Goal: Task Accomplishment & Management: Use online tool/utility

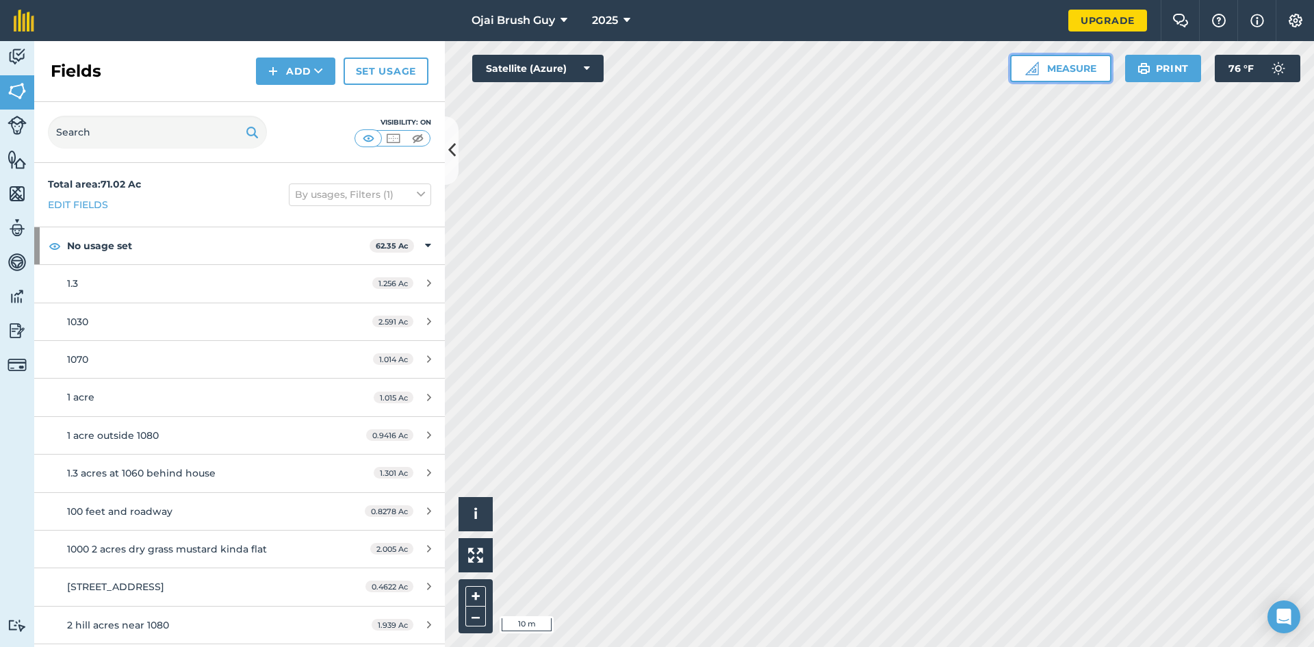
click at [1085, 73] on button "Measure" at bounding box center [1060, 68] width 101 height 27
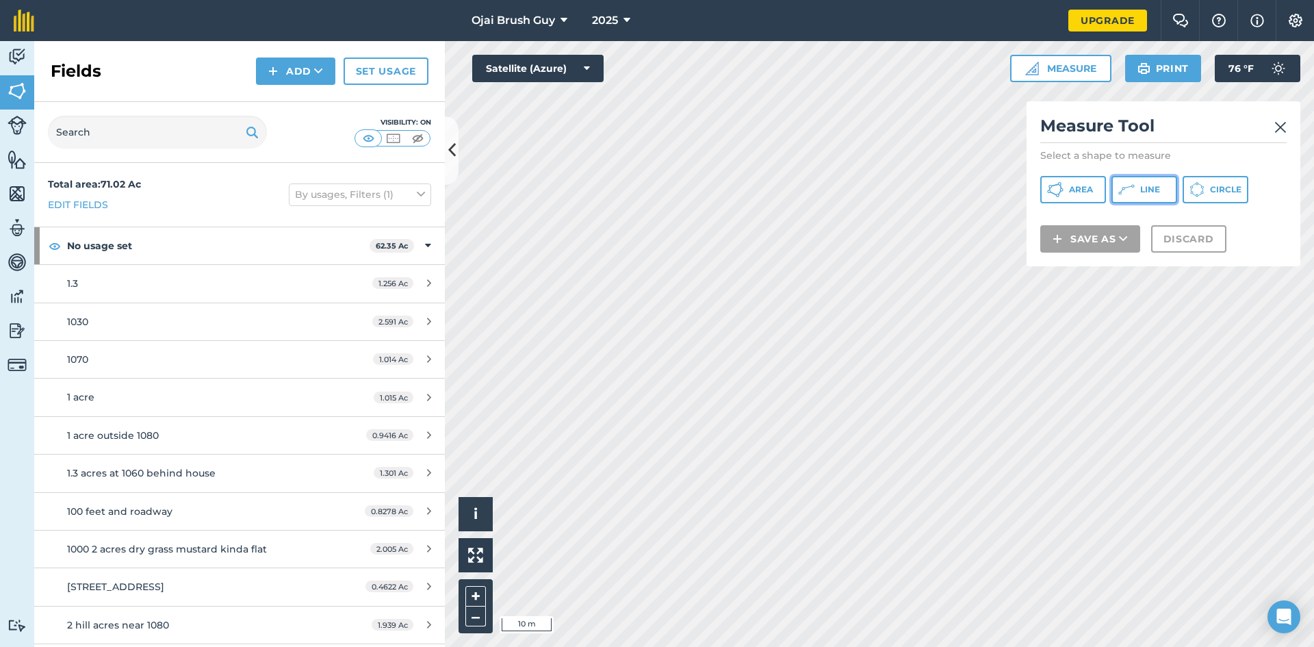
click at [1147, 191] on span "Line" at bounding box center [1151, 189] width 20 height 11
click at [1280, 123] on img at bounding box center [1281, 127] width 12 height 16
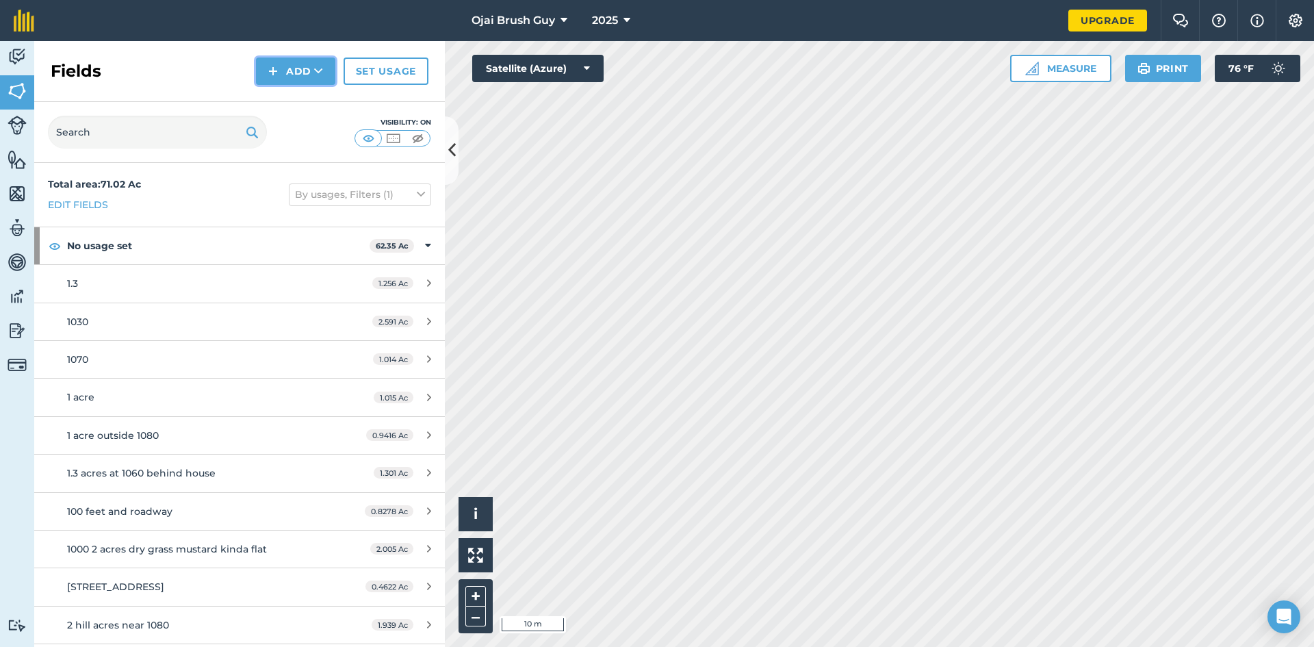
click at [294, 74] on button "Add" at bounding box center [295, 71] width 79 height 27
click at [289, 99] on link "Draw" at bounding box center [295, 102] width 75 height 30
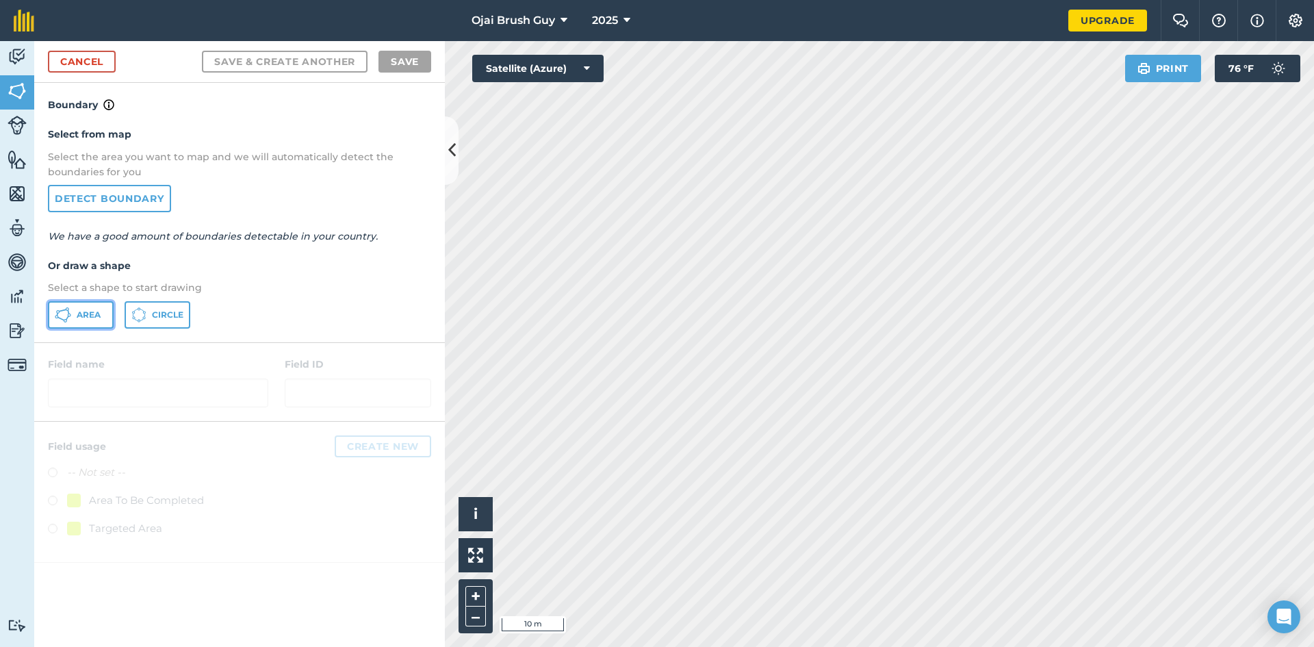
click at [98, 314] on span "Area" at bounding box center [89, 314] width 24 height 11
click at [83, 59] on link "Cancel" at bounding box center [82, 62] width 68 height 22
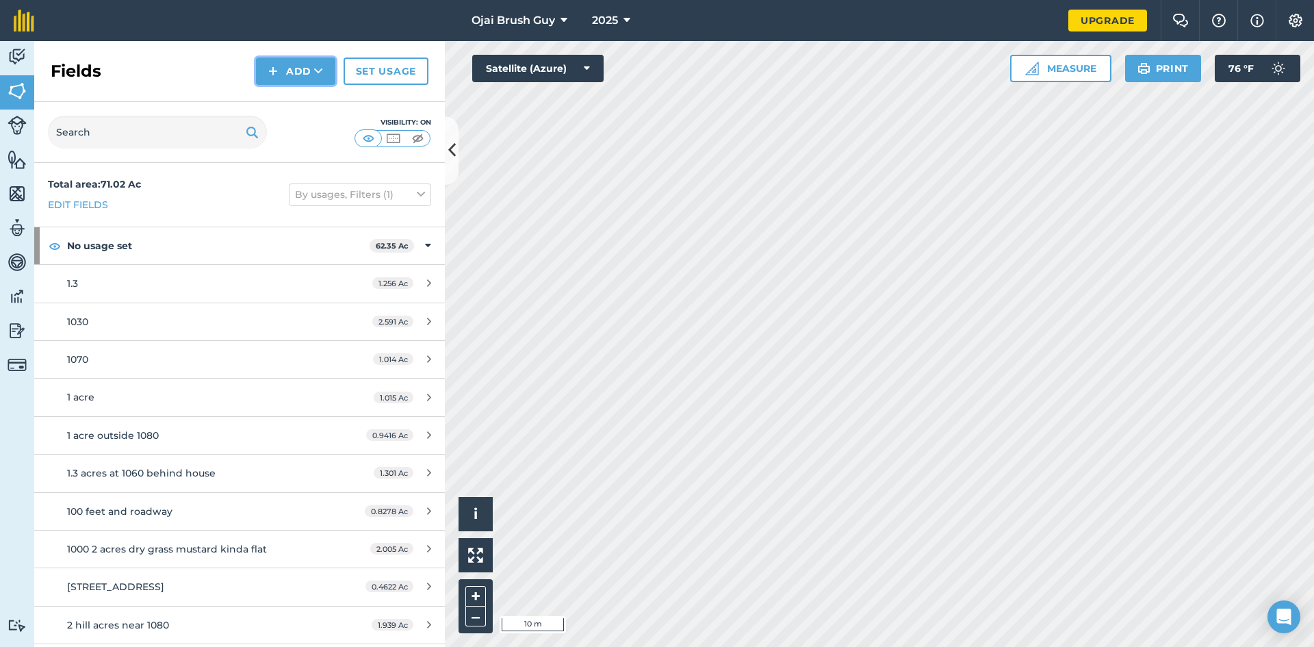
click at [313, 71] on button "Add" at bounding box center [295, 71] width 79 height 27
click at [300, 107] on link "Draw" at bounding box center [295, 102] width 75 height 30
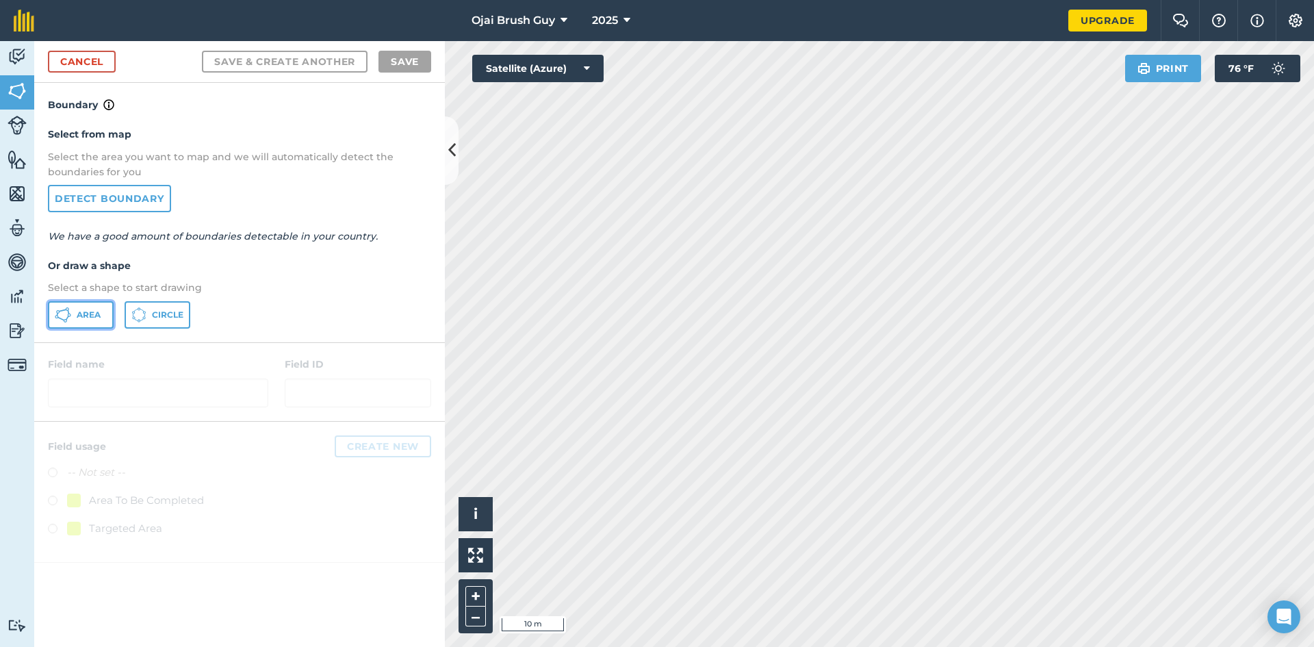
click at [97, 316] on span "Area" at bounding box center [89, 314] width 24 height 11
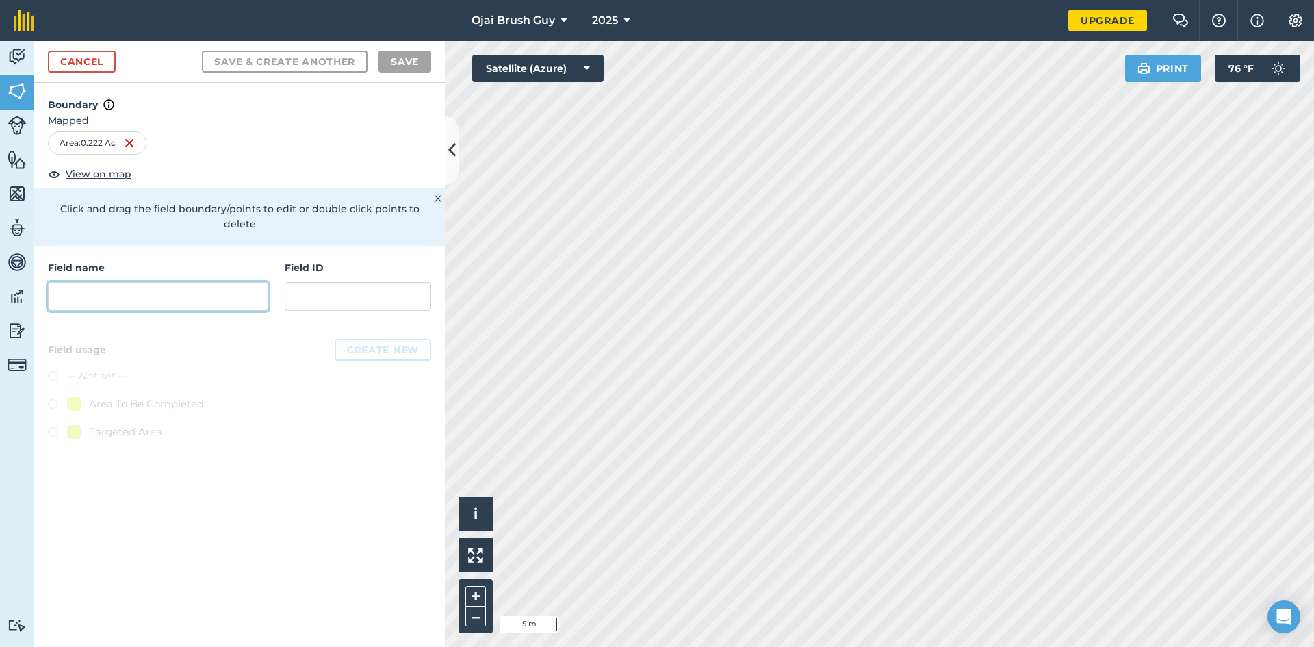
click at [160, 292] on input "text" at bounding box center [158, 296] width 220 height 29
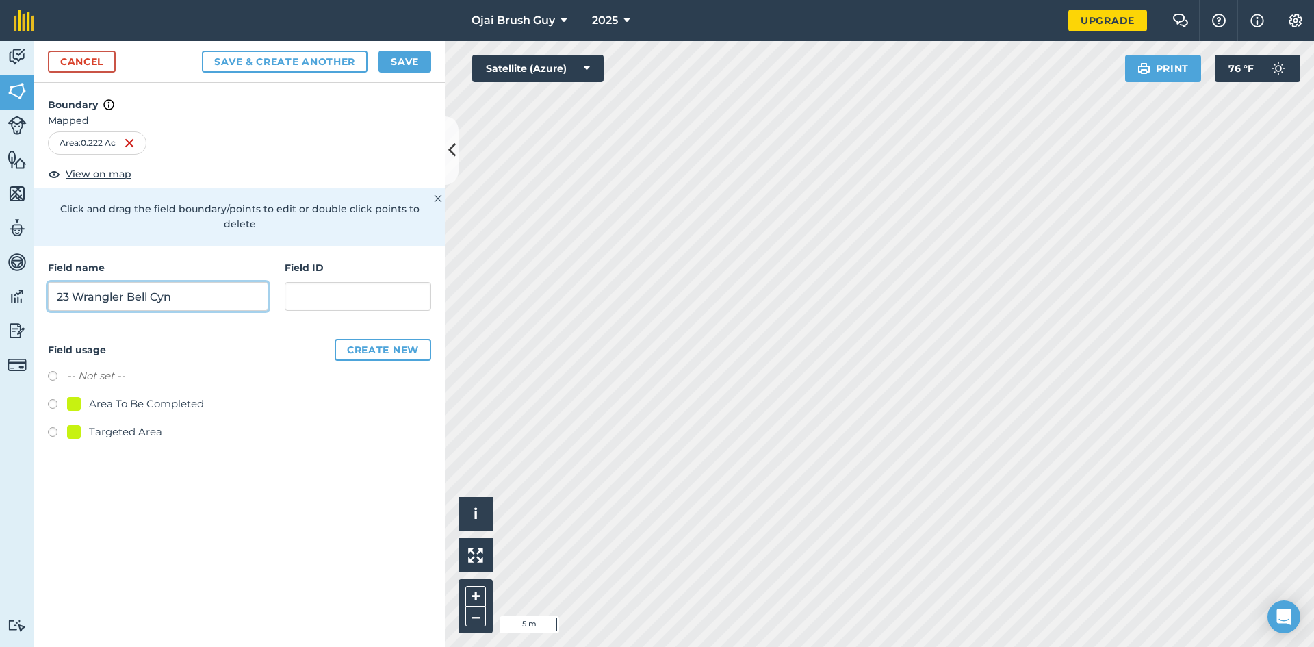
type input "23 Wrangler Bell Cyn"
click at [57, 427] on label at bounding box center [57, 434] width 19 height 14
radio input "true"
click at [403, 61] on button "Save" at bounding box center [405, 62] width 53 height 22
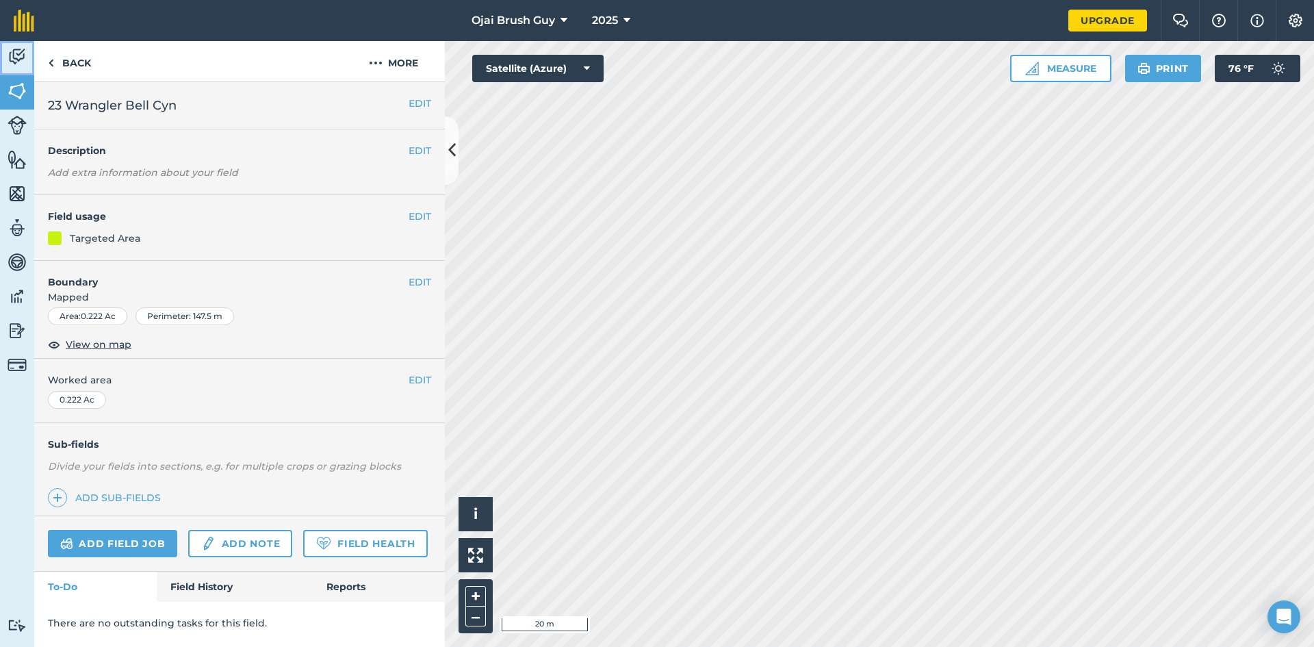
click at [15, 51] on img at bounding box center [17, 57] width 19 height 21
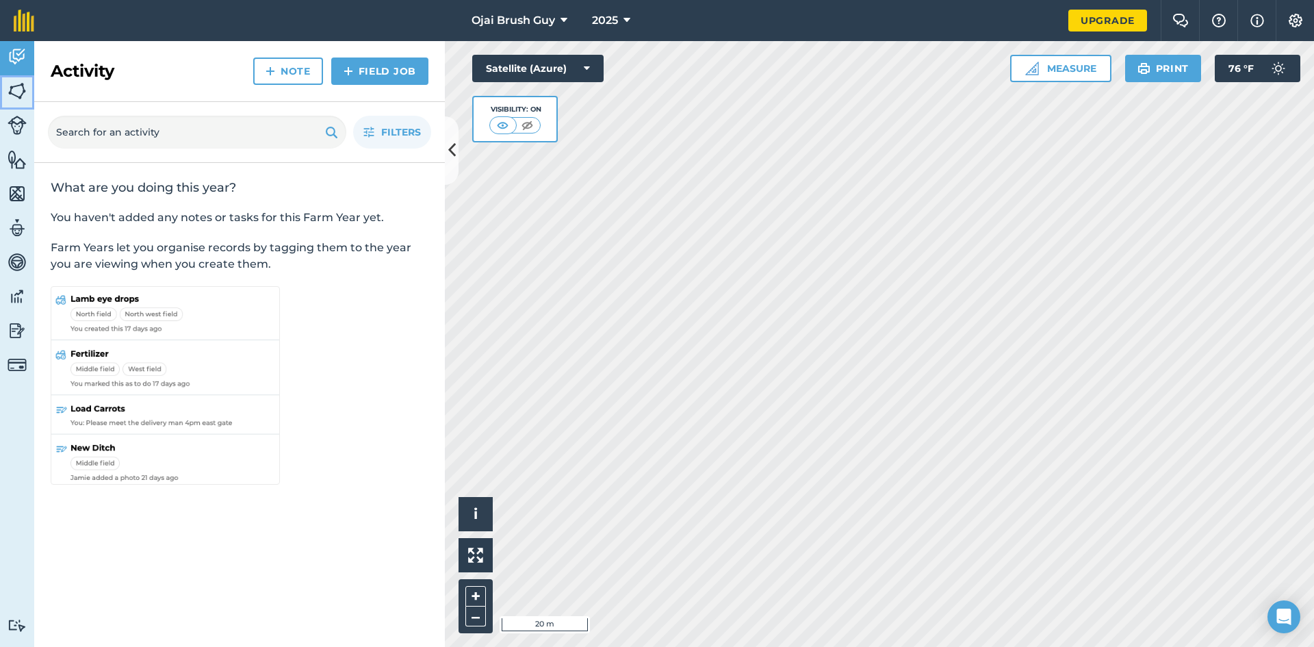
click at [11, 93] on img at bounding box center [17, 91] width 19 height 21
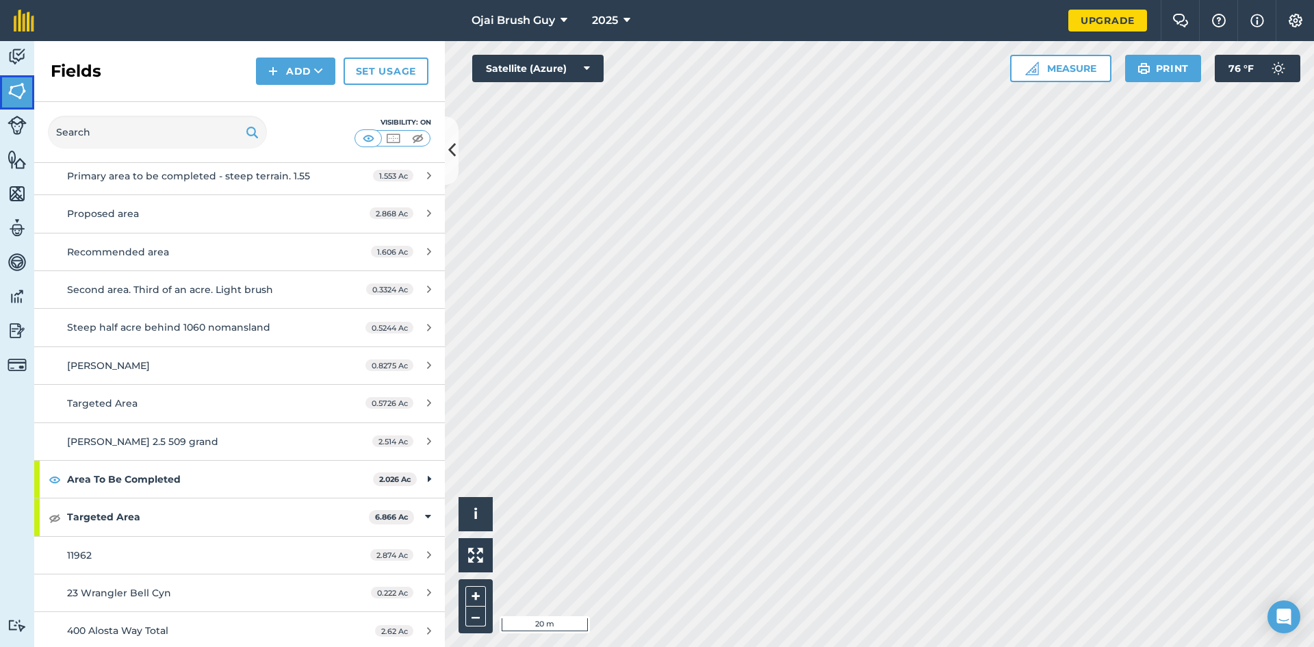
scroll to position [1665, 0]
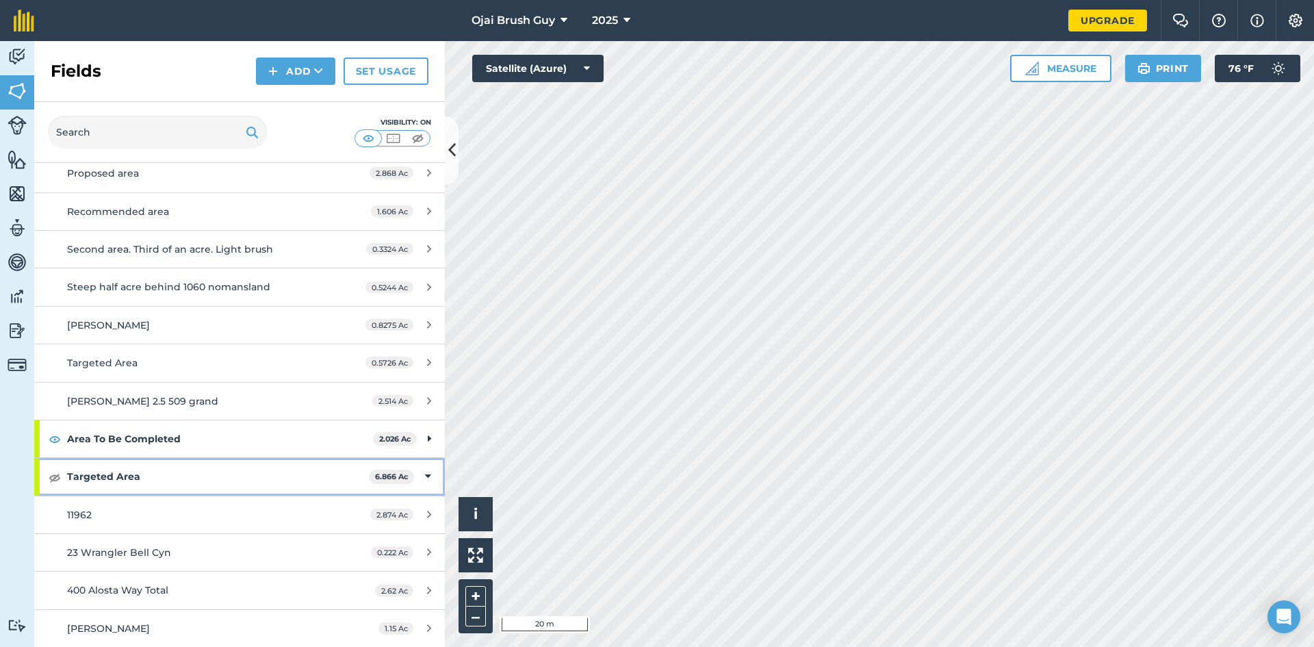
click at [47, 477] on div "Targeted Area 6.866 Ac" at bounding box center [239, 476] width 411 height 37
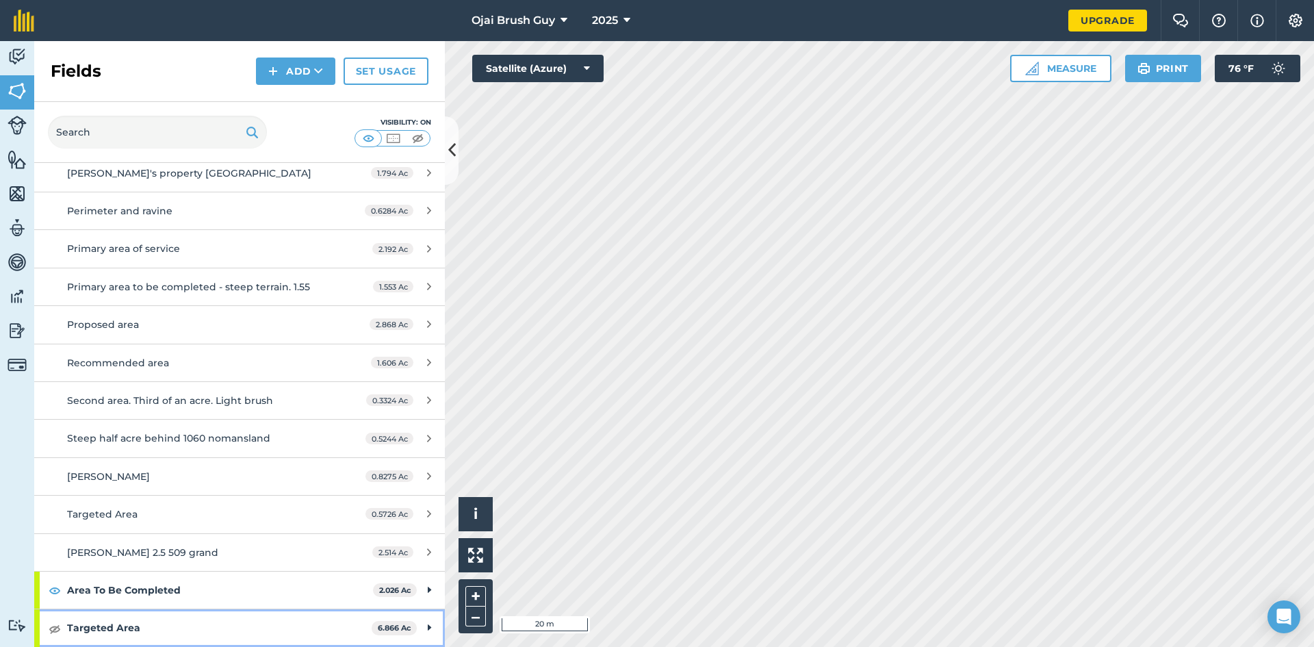
scroll to position [1514, 0]
click at [55, 628] on img at bounding box center [55, 628] width 12 height 16
